Goal: Task Accomplishment & Management: Manage account settings

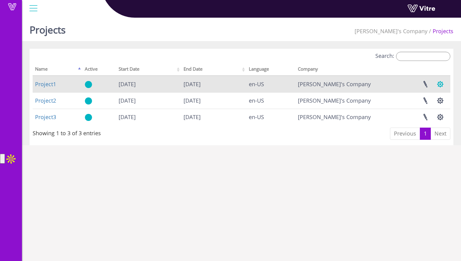
click at [445, 85] on button "button" at bounding box center [440, 84] width 15 height 16
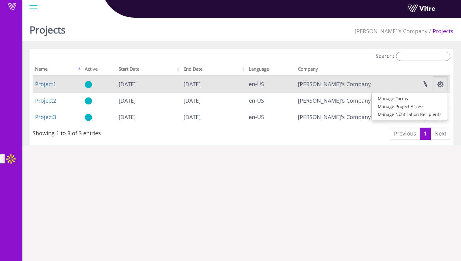
click at [411, 82] on td "Manage Forms Manage Project Access Manage Notification Recipients" at bounding box center [416, 84] width 67 height 16
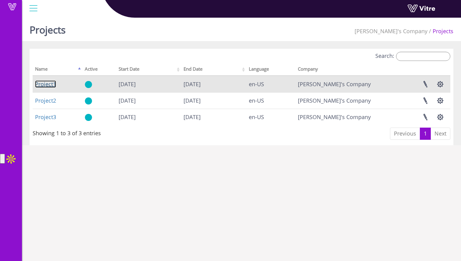
click at [52, 82] on link "Project1" at bounding box center [45, 83] width 21 height 7
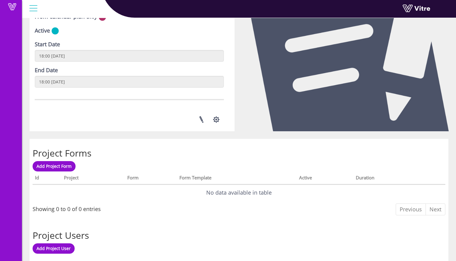
scroll to position [209, 0]
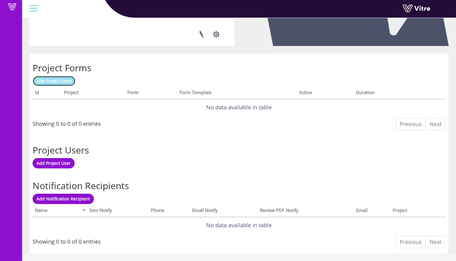
click at [69, 82] on span "Add Project Form" at bounding box center [54, 81] width 35 height 6
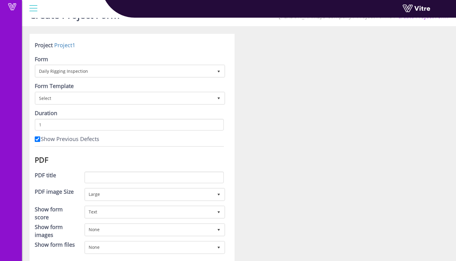
scroll to position [20, 0]
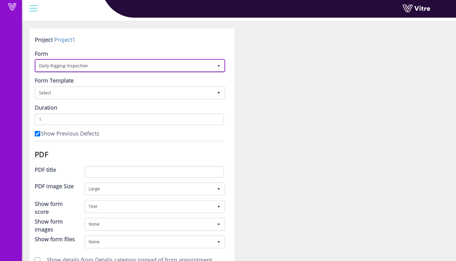
click at [129, 67] on span "Daily Rigging Inspection" at bounding box center [125, 65] width 178 height 11
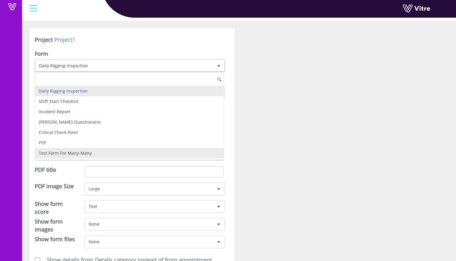
click at [125, 149] on li "Test Form For Many-Many" at bounding box center [129, 153] width 189 height 10
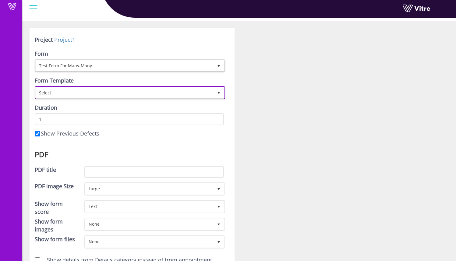
click at [130, 93] on span "Select" at bounding box center [125, 92] width 178 height 11
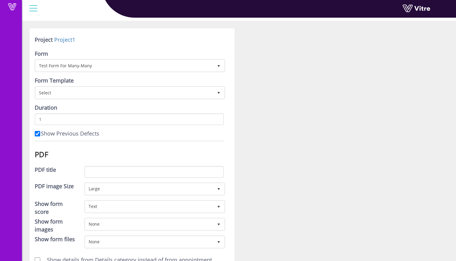
click at [227, 103] on div "Project Project1 Form Test Form For Many-Many 10599 Form Template Select Durati…" at bounding box center [132, 249] width 205 height 443
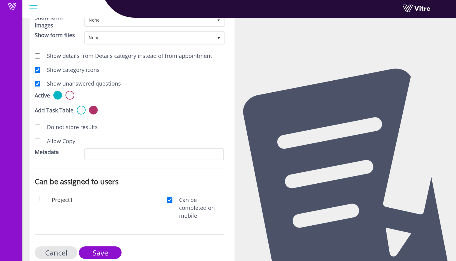
scroll to position [238, 0]
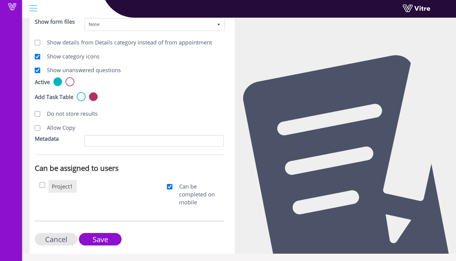
click at [62, 188] on span "Project1" at bounding box center [62, 186] width 21 height 7
click at [40, 186] on input "checkbox" at bounding box center [42, 185] width 5 height 5
checkbox input "true"
click at [115, 241] on input "Save" at bounding box center [100, 239] width 43 height 13
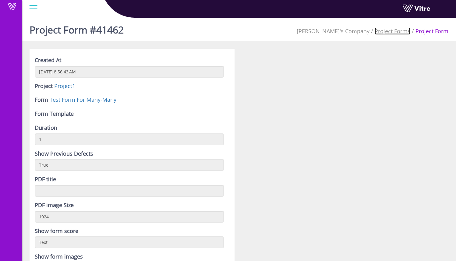
click at [385, 30] on link "Project Forms" at bounding box center [393, 30] width 36 height 7
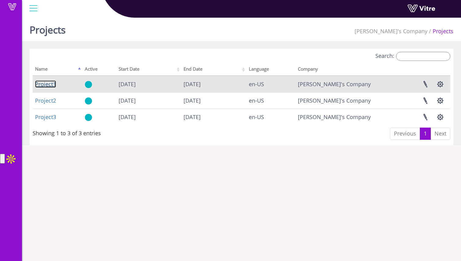
click at [50, 86] on link "Project1" at bounding box center [45, 83] width 21 height 7
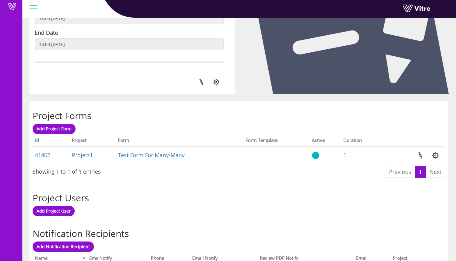
scroll to position [209, 0]
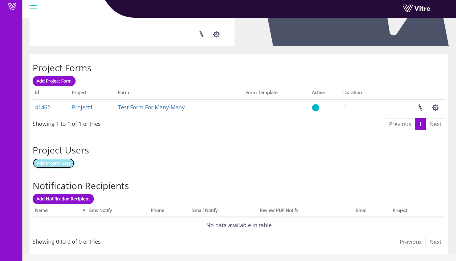
click at [55, 166] on link "Add Project User" at bounding box center [54, 163] width 42 height 10
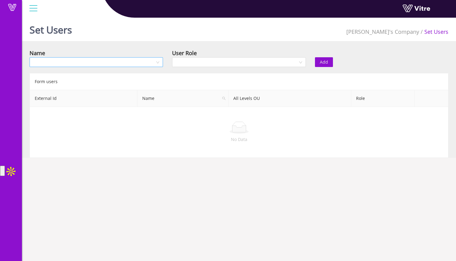
click at [147, 65] on input "search" at bounding box center [94, 62] width 122 height 9
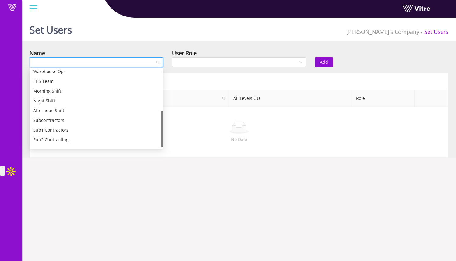
scroll to position [88, 0]
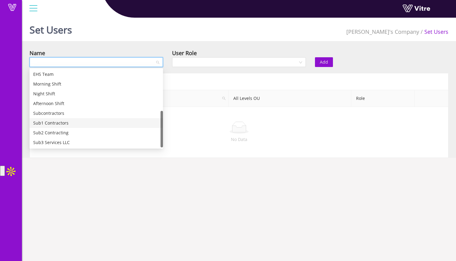
click at [114, 124] on div "Sub1 Contractors" at bounding box center [96, 123] width 126 height 7
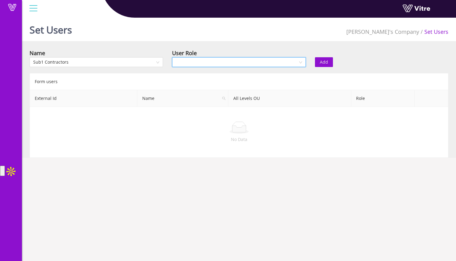
click at [227, 63] on input "search" at bounding box center [237, 62] width 122 height 9
click at [226, 76] on div "Owner" at bounding box center [239, 74] width 126 height 7
click at [324, 62] on span "Add" at bounding box center [324, 62] width 8 height 7
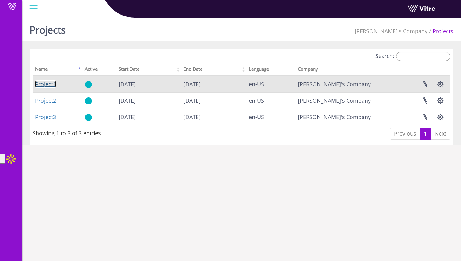
click at [54, 83] on link "Project1" at bounding box center [45, 83] width 21 height 7
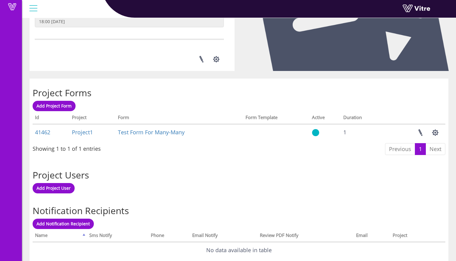
scroll to position [209, 0]
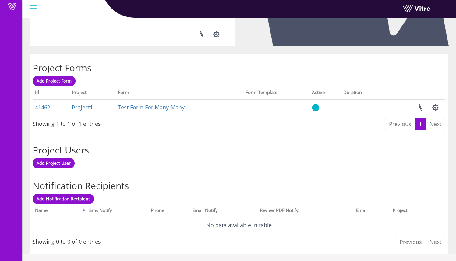
click at [103, 143] on div "Project Users Add Project User" at bounding box center [239, 154] width 419 height 36
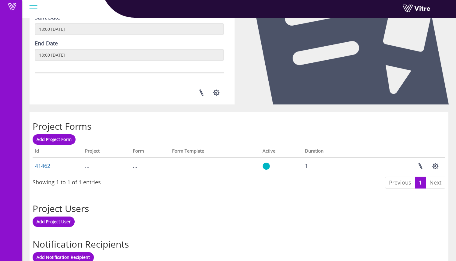
scroll to position [209, 0]
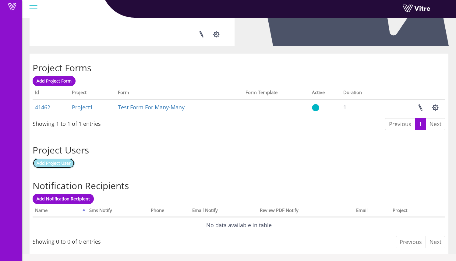
click at [64, 163] on span "Add Project User" at bounding box center [54, 163] width 34 height 6
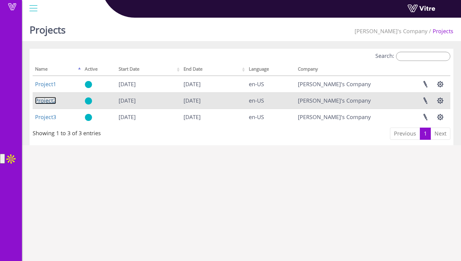
click at [51, 101] on link "Project2" at bounding box center [45, 100] width 21 height 7
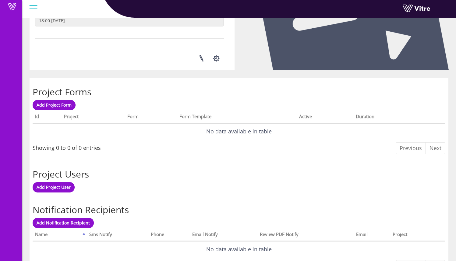
scroll to position [209, 0]
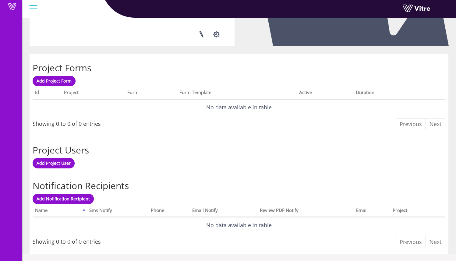
click at [64, 86] on div "Add Project Form Processing... Id Project Form Form Template Active Duration No…" at bounding box center [239, 104] width 413 height 57
click at [68, 81] on span "Add Project Form" at bounding box center [54, 81] width 35 height 6
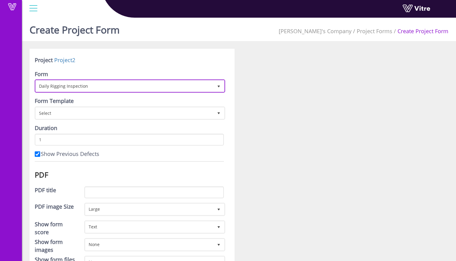
click at [115, 80] on span "Daily Rigging Inspection" at bounding box center [125, 85] width 178 height 11
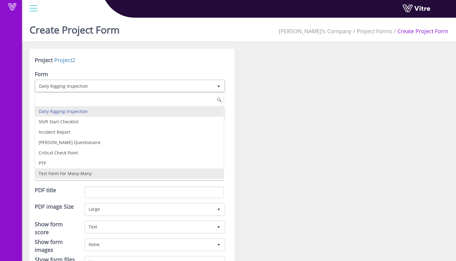
click at [103, 171] on li "Test Form For Many-Many" at bounding box center [129, 174] width 189 height 10
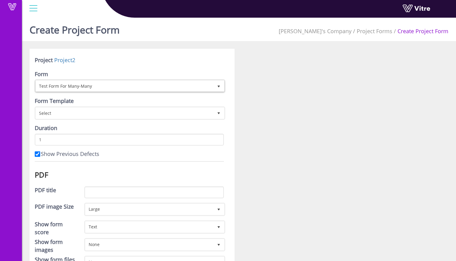
click at [148, 60] on div "Project Project2" at bounding box center [129, 60] width 189 height 9
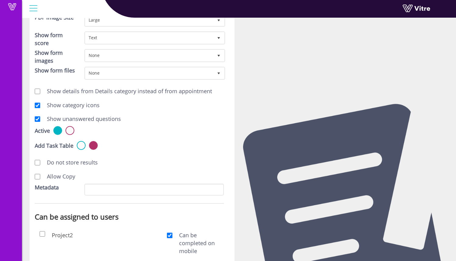
scroll to position [238, 0]
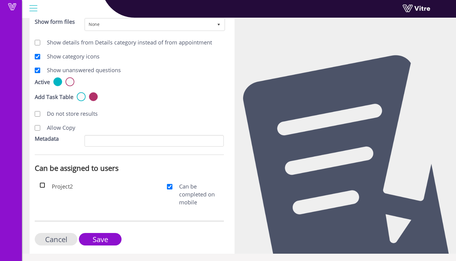
click at [43, 185] on input "checkbox" at bounding box center [42, 185] width 5 height 5
checkbox input "true"
click at [104, 238] on input "Save" at bounding box center [100, 239] width 43 height 13
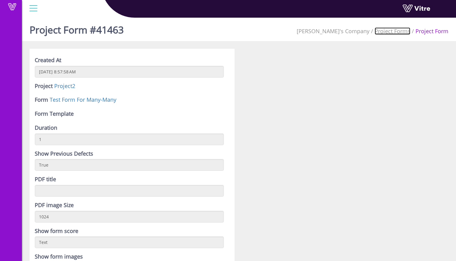
click at [403, 33] on link "Project Forms" at bounding box center [393, 30] width 36 height 7
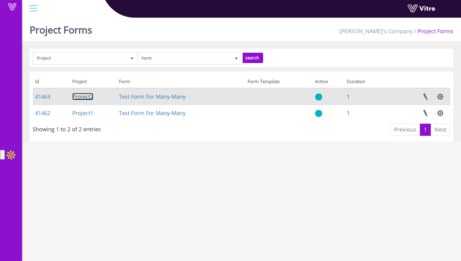
click at [87, 97] on link "Project2" at bounding box center [82, 96] width 21 height 7
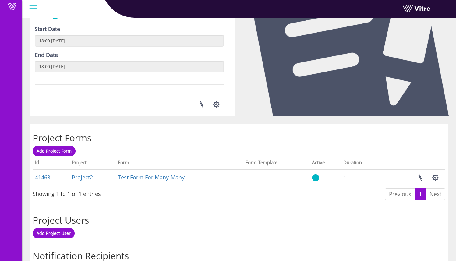
scroll to position [209, 0]
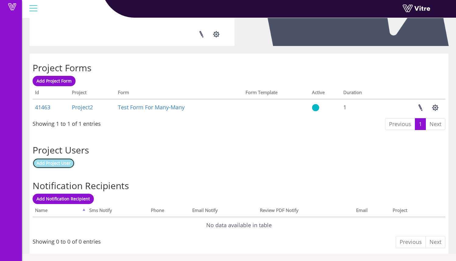
click at [54, 166] on link "Add Project User" at bounding box center [54, 163] width 42 height 10
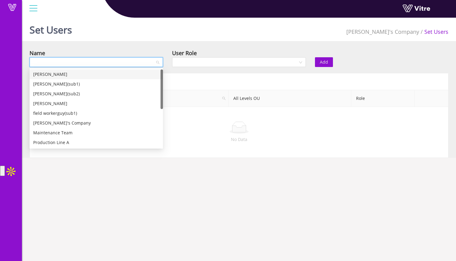
click at [120, 59] on input "search" at bounding box center [94, 62] width 122 height 9
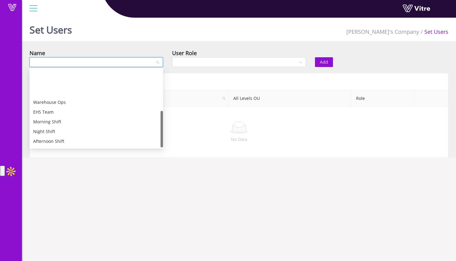
scroll to position [88, 0]
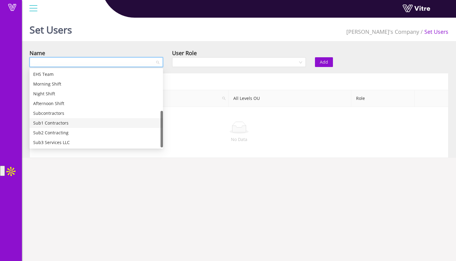
click at [112, 125] on div "Sub1 Contractors" at bounding box center [96, 123] width 126 height 7
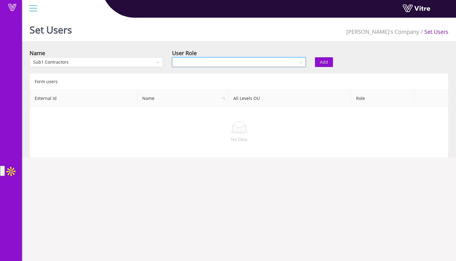
click at [216, 58] on input "search" at bounding box center [237, 62] width 122 height 9
click at [214, 74] on div "Owner" at bounding box center [239, 74] width 126 height 7
click at [320, 59] on span "Add" at bounding box center [324, 62] width 8 height 7
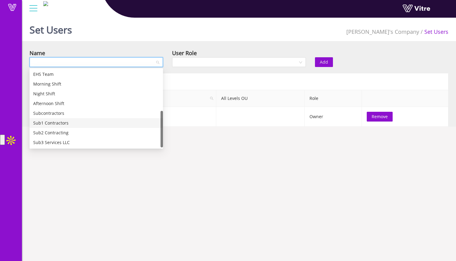
click at [121, 66] on input "search" at bounding box center [94, 62] width 122 height 9
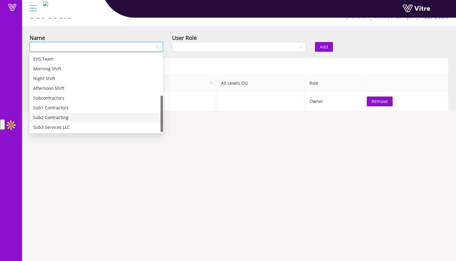
click at [107, 116] on div "Sub2 Contracting" at bounding box center [96, 117] width 126 height 7
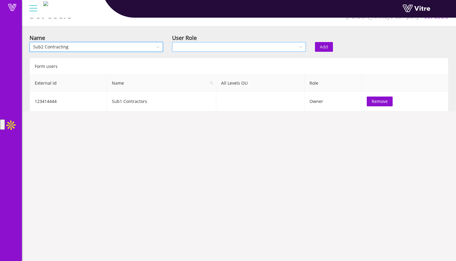
click at [256, 45] on input "search" at bounding box center [237, 46] width 122 height 9
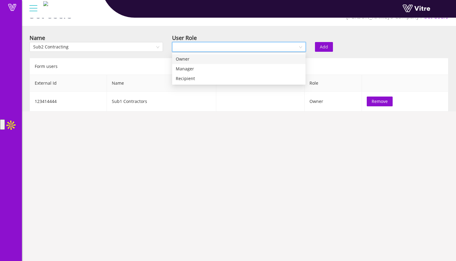
click at [252, 58] on div "Owner" at bounding box center [239, 59] width 126 height 7
click at [327, 49] on span "Add" at bounding box center [324, 47] width 8 height 7
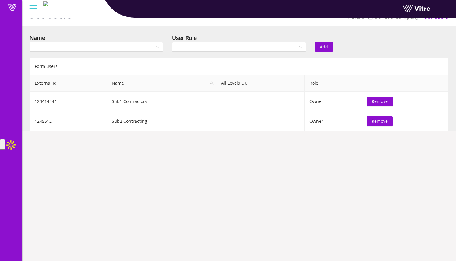
scroll to position [0, 0]
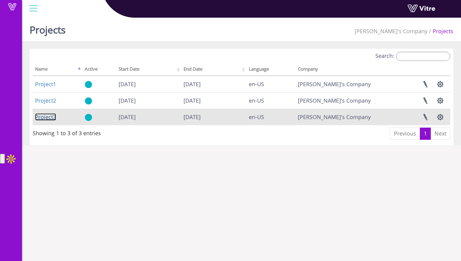
click at [51, 117] on link "Project3" at bounding box center [45, 116] width 21 height 7
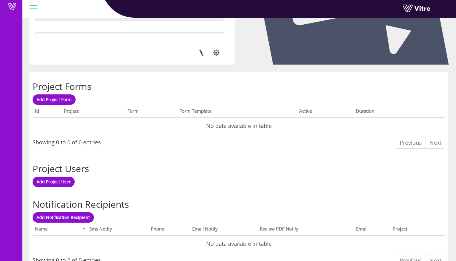
scroll to position [209, 0]
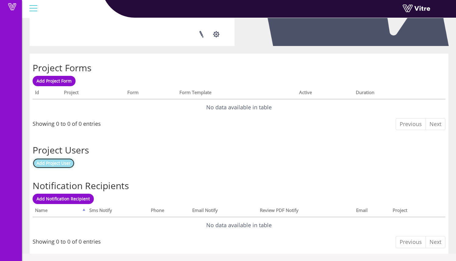
click at [65, 166] on span "Add Project User" at bounding box center [54, 163] width 34 height 6
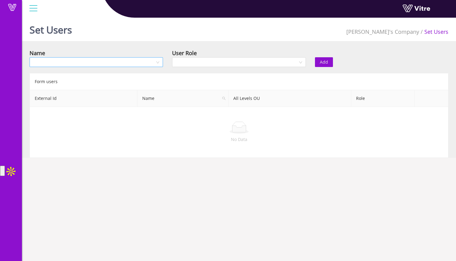
click at [118, 62] on input "search" at bounding box center [94, 62] width 122 height 9
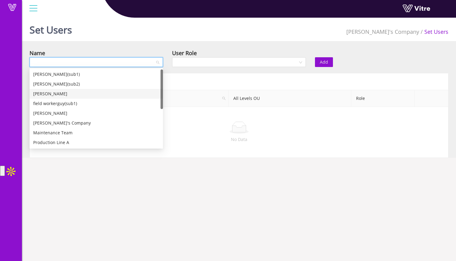
scroll to position [88, 0]
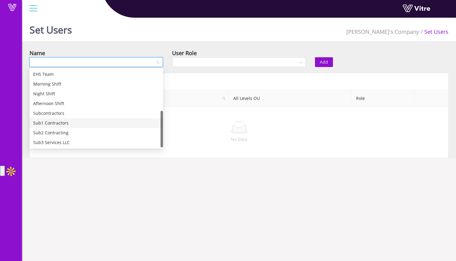
click at [101, 126] on div "Sub1 Contractors" at bounding box center [96, 123] width 126 height 7
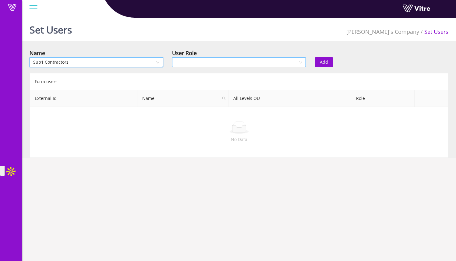
click at [191, 67] on input "search" at bounding box center [237, 62] width 122 height 9
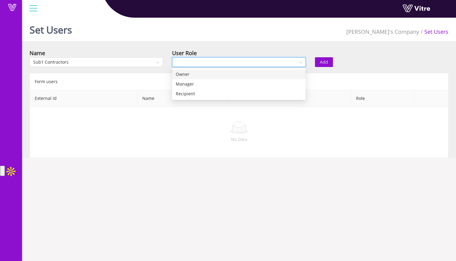
click at [197, 76] on div "Owner" at bounding box center [239, 74] width 126 height 7
click at [323, 58] on button "Add" at bounding box center [324, 62] width 18 height 10
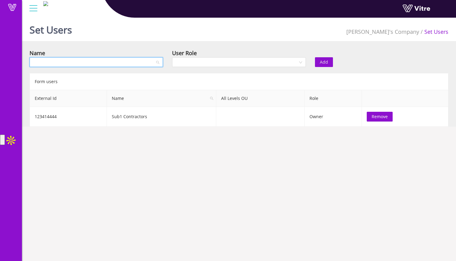
click at [137, 65] on input "search" at bounding box center [94, 62] width 122 height 9
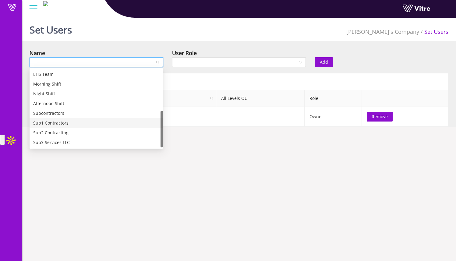
scroll to position [15, 0]
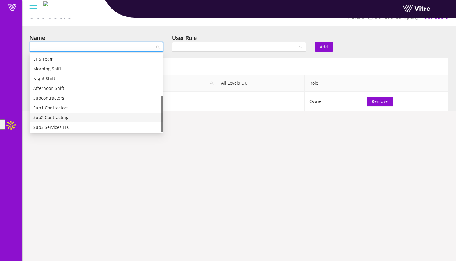
click at [119, 120] on div "Sub2 Contracting" at bounding box center [96, 117] width 126 height 7
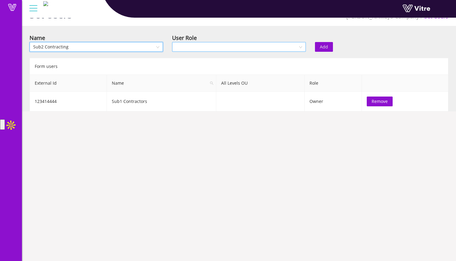
click at [300, 45] on div at bounding box center [239, 47] width 134 height 10
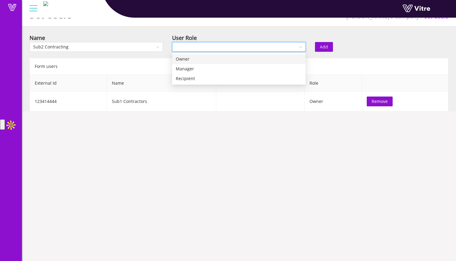
click at [291, 57] on div "Owner" at bounding box center [239, 59] width 126 height 7
click at [329, 48] on button "Add" at bounding box center [324, 47] width 18 height 10
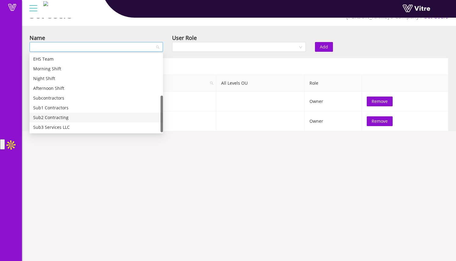
click at [157, 48] on div at bounding box center [97, 47] width 134 height 10
click at [126, 125] on div "Sub3 Services LLC" at bounding box center [96, 127] width 126 height 7
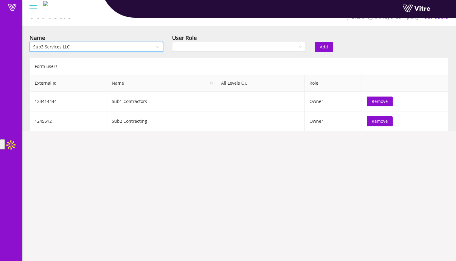
click at [249, 53] on div "User Role" at bounding box center [239, 44] width 143 height 21
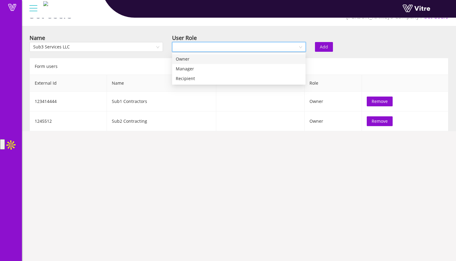
click at [249, 52] on input "search" at bounding box center [237, 46] width 122 height 9
click at [248, 61] on div "Owner" at bounding box center [239, 59] width 126 height 7
click at [322, 44] on span "Add" at bounding box center [324, 47] width 8 height 7
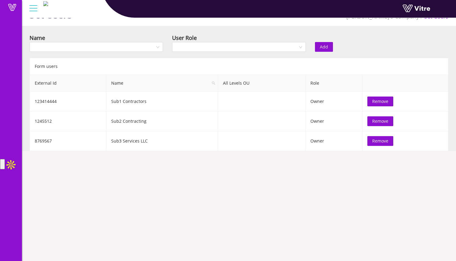
scroll to position [0, 0]
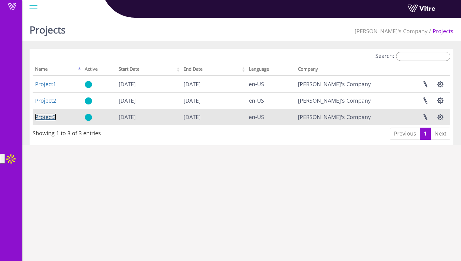
click at [53, 118] on link "Project3" at bounding box center [45, 116] width 21 height 7
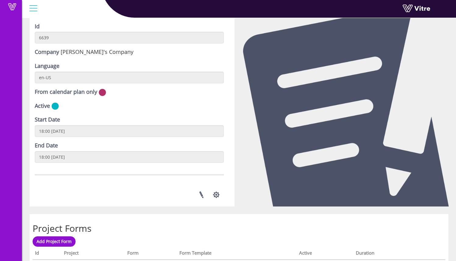
scroll to position [209, 0]
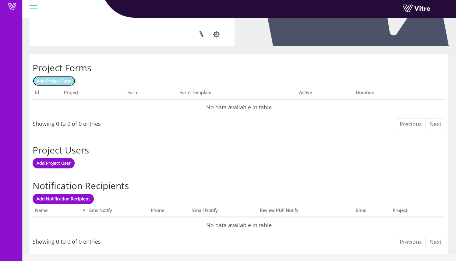
click at [72, 82] on link "Add Project Form" at bounding box center [54, 81] width 43 height 10
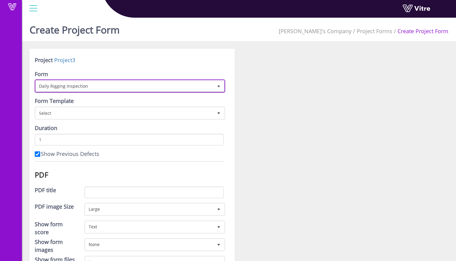
click at [102, 85] on span "Daily Rigging Inspection" at bounding box center [125, 85] width 178 height 11
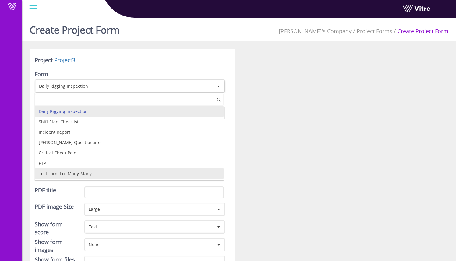
click at [97, 174] on li "Test Form For Many-Many" at bounding box center [129, 174] width 189 height 10
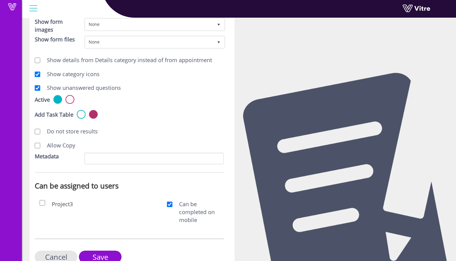
scroll to position [238, 0]
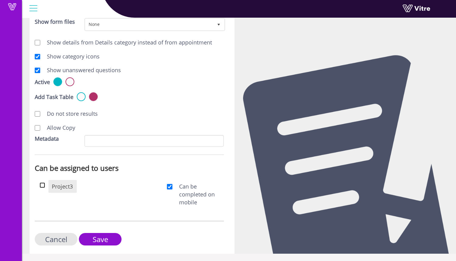
click at [43, 185] on input "checkbox" at bounding box center [42, 185] width 5 height 5
checkbox input "true"
click at [97, 240] on input "Save" at bounding box center [100, 239] width 43 height 13
